Goal: Navigation & Orientation: Find specific page/section

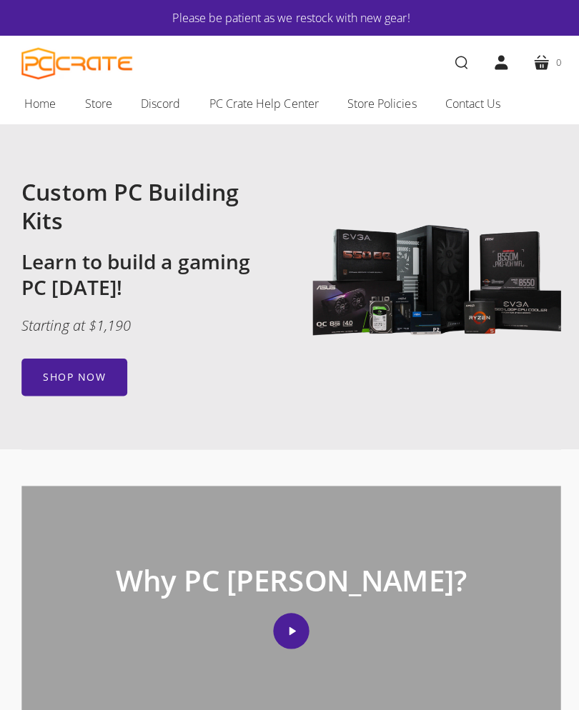
click at [37, 104] on span "Home" at bounding box center [39, 103] width 31 height 19
click at [79, 370] on link "Shop now" at bounding box center [73, 375] width 105 height 37
click at [70, 368] on link "Shop now" at bounding box center [73, 375] width 105 height 37
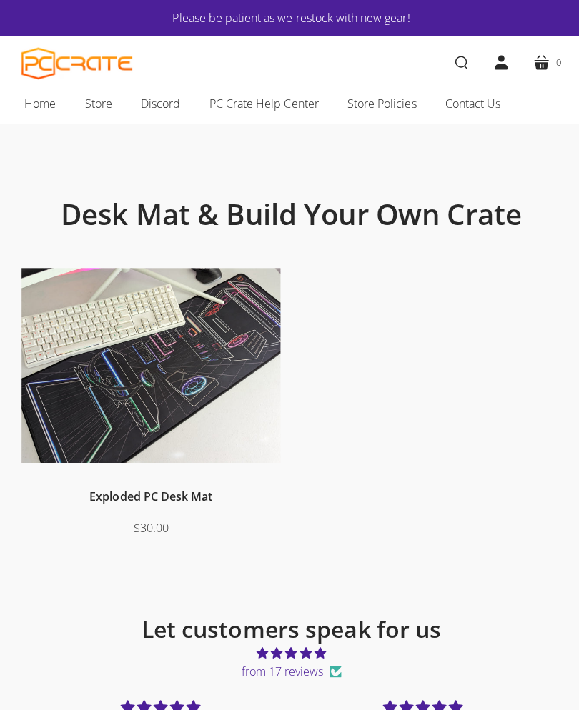
click at [93, 96] on span "Store" at bounding box center [97, 103] width 27 height 19
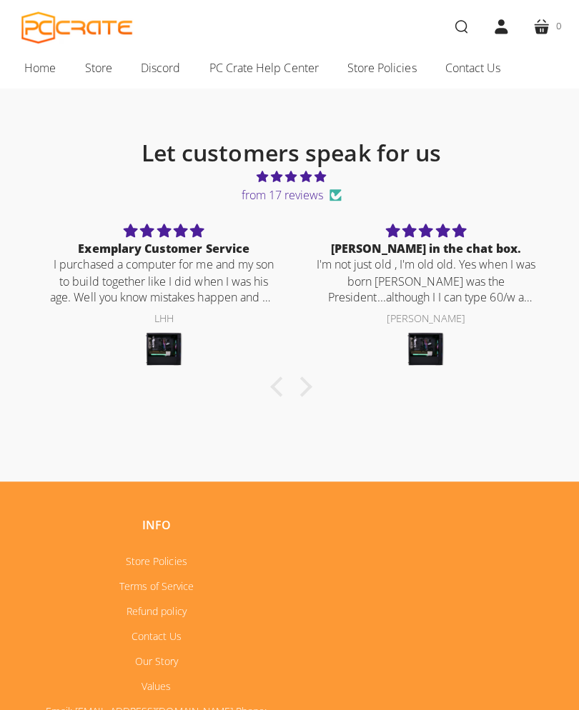
scroll to position [474, 0]
click at [49, 74] on span "Home" at bounding box center [39, 67] width 31 height 19
